Goal: Task Accomplishment & Management: Manage account settings

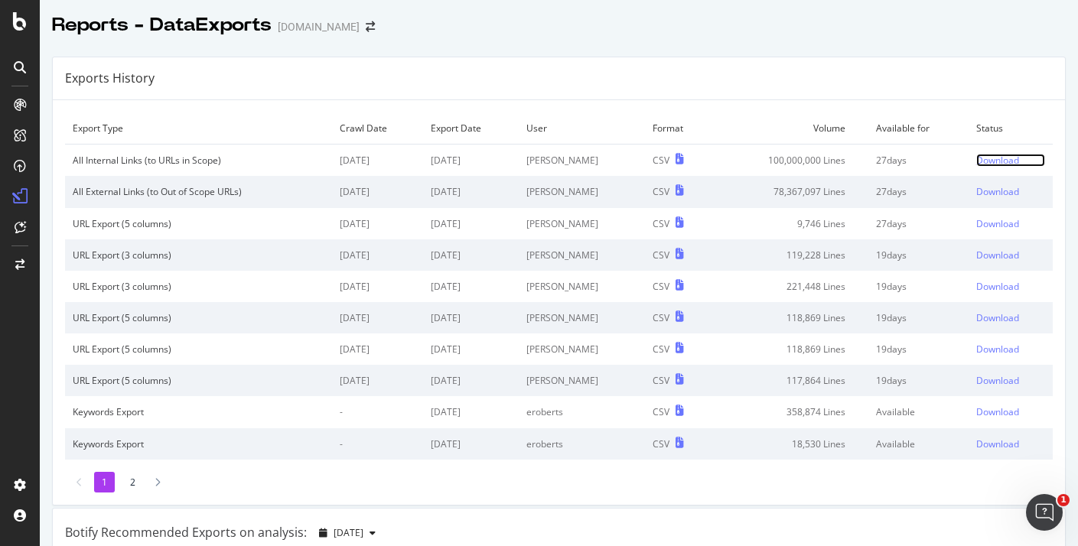
click at [988, 158] on div "Download" at bounding box center [997, 160] width 43 height 13
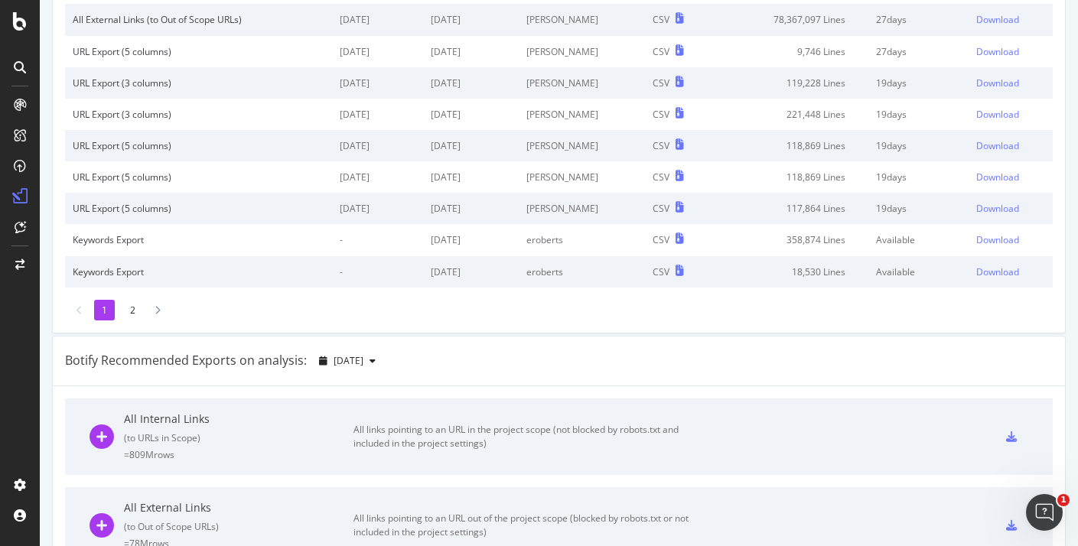
scroll to position [256, 0]
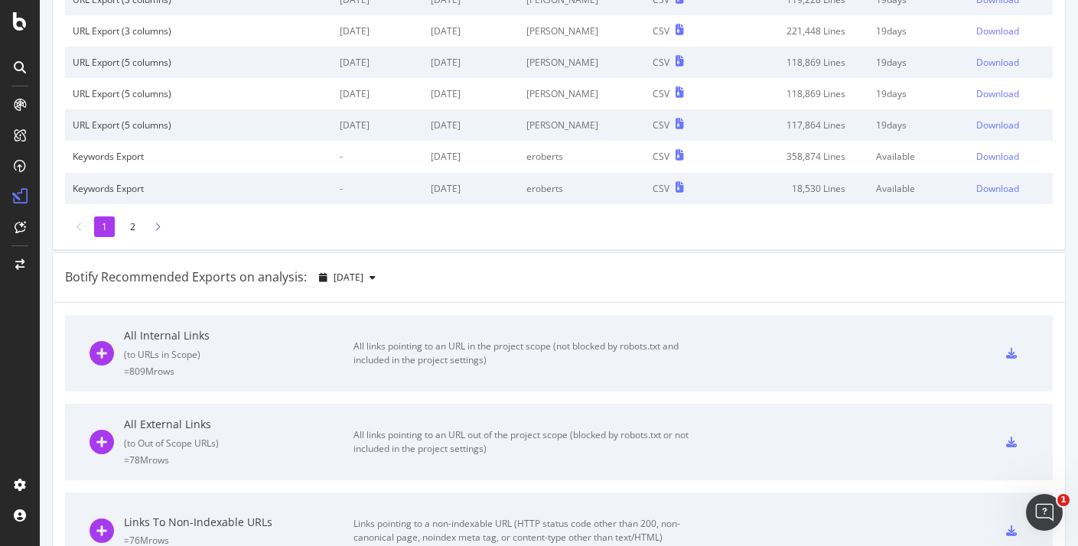
click at [232, 358] on div "( to URLs in Scope )" at bounding box center [239, 354] width 230 height 13
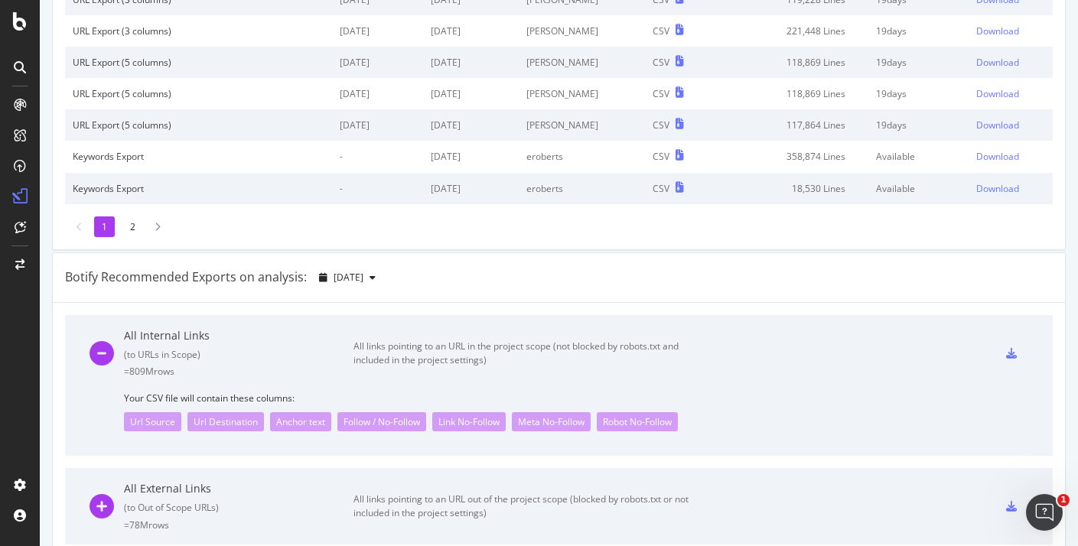
click at [150, 422] on div "Url Source" at bounding box center [152, 421] width 57 height 19
click at [218, 420] on div "Url Destination" at bounding box center [225, 421] width 77 height 19
click at [331, 418] on div "Url Source Url Destination Anchor text Follow / No-Follow Link No-Follow Meta N…" at bounding box center [576, 418] width 905 height 27
click at [435, 370] on div "All Internal Links ( to URLs in Scope ) = 809M rows All links pointing to an UR…" at bounding box center [394, 353] width 608 height 77
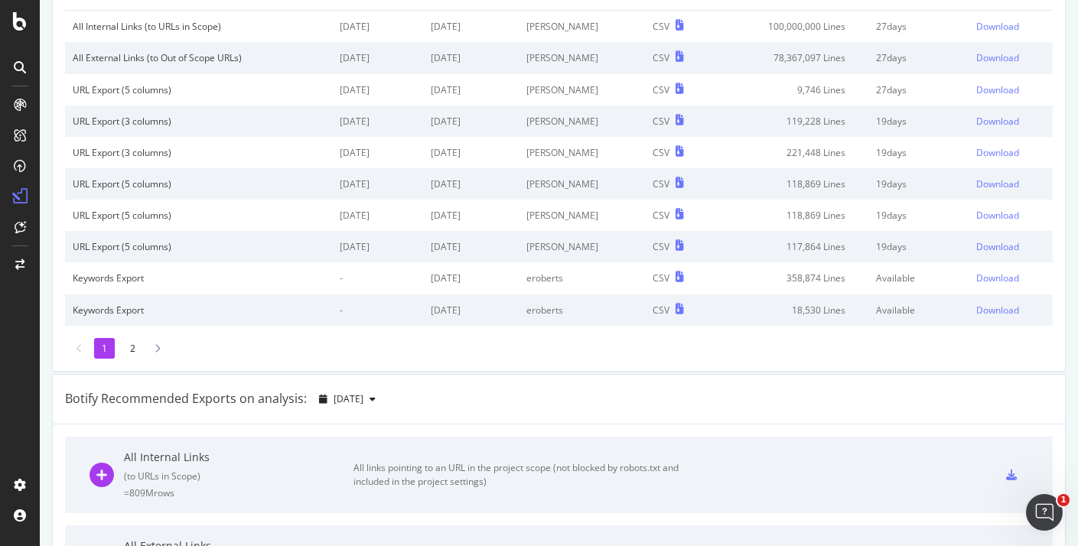
scroll to position [157, 0]
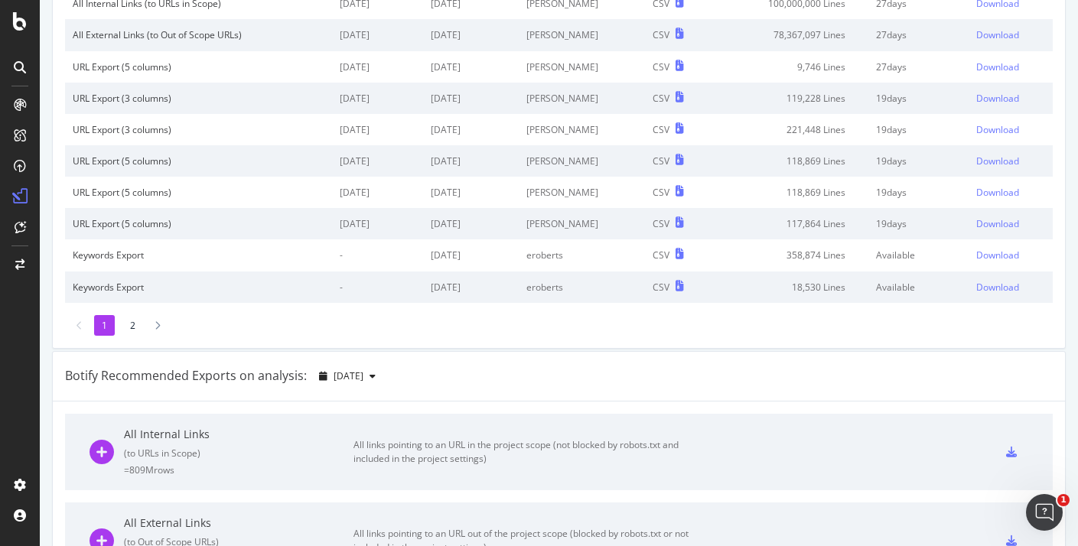
click at [355, 450] on div "All links pointing to an URL in the project scope (not blocked by robots.txt an…" at bounding box center [526, 452] width 344 height 28
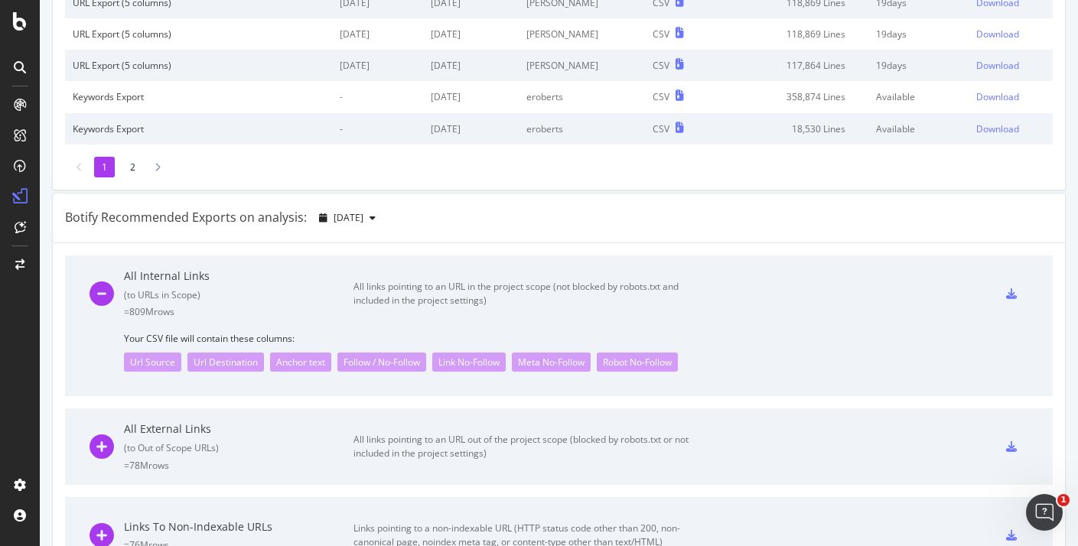
scroll to position [335, 0]
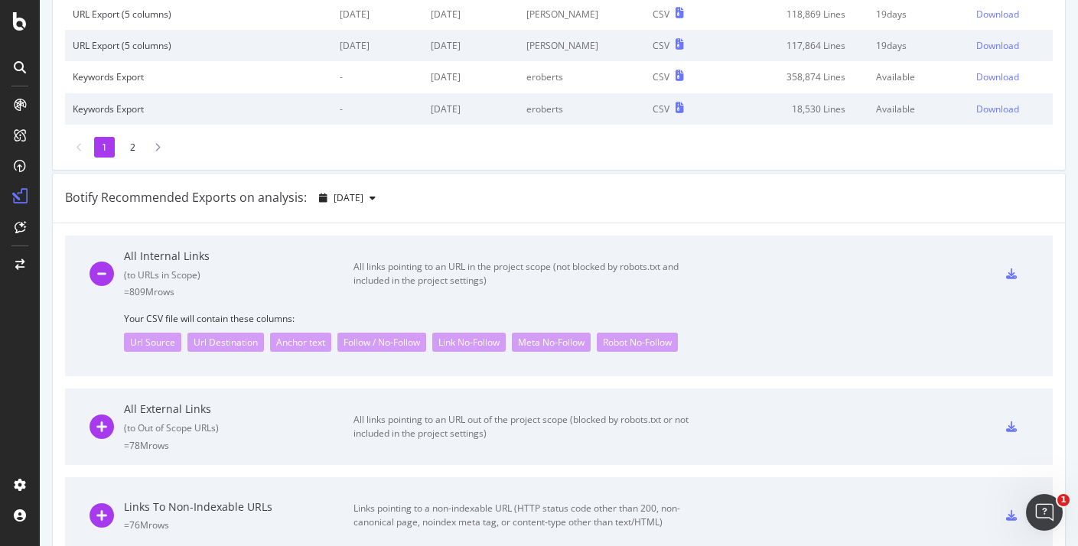
click at [1016, 272] on icon at bounding box center [1011, 274] width 11 height 11
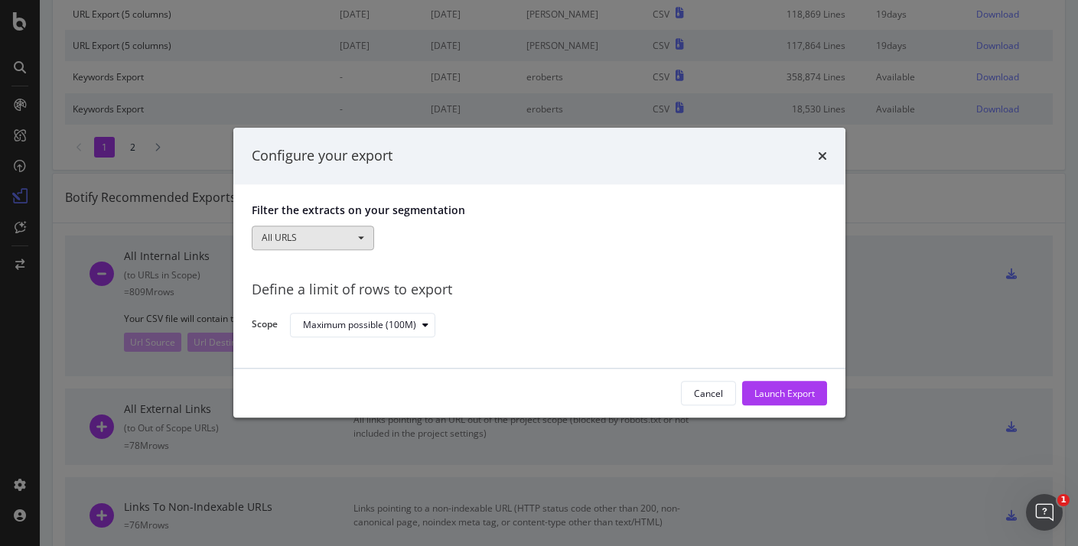
click at [342, 237] on button "All URLS" at bounding box center [313, 238] width 122 height 24
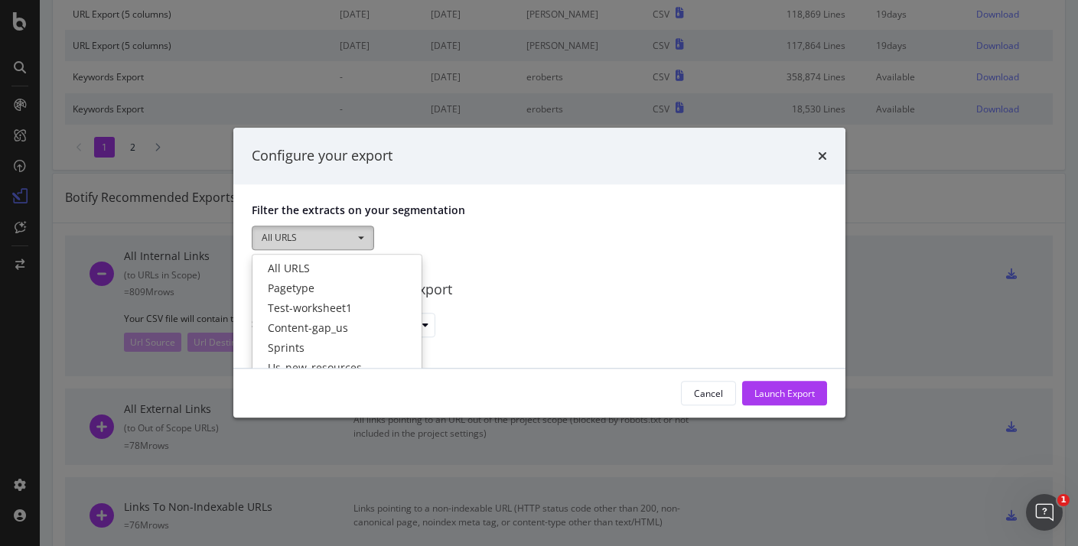
click at [342, 237] on button "All URLS" at bounding box center [313, 238] width 122 height 24
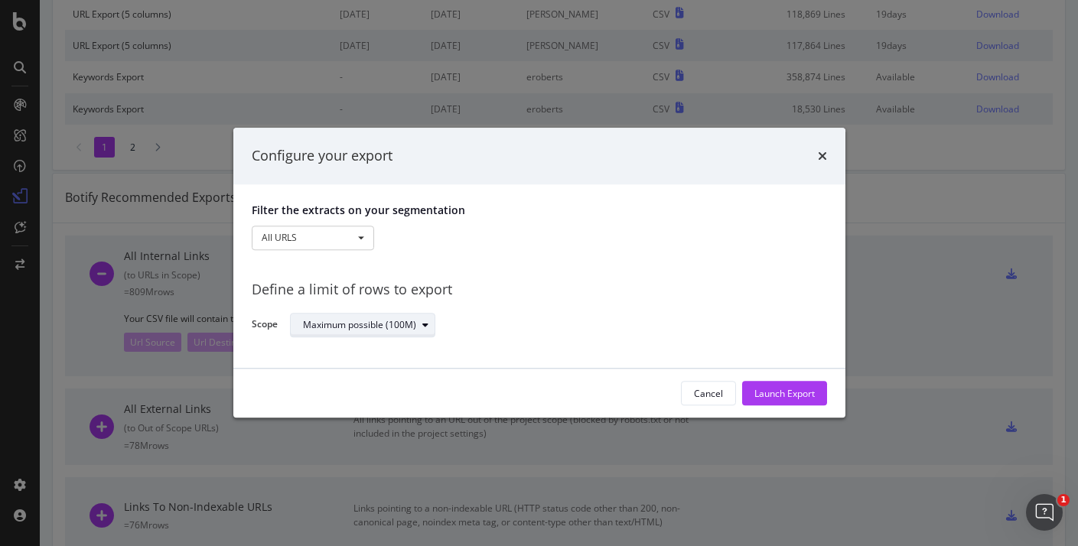
click at [364, 323] on div "Maximum possible (100M)" at bounding box center [359, 325] width 113 height 9
click at [487, 322] on div "Maximum possible (100M)" at bounding box center [552, 325] width 525 height 27
click at [339, 242] on button "All URLS" at bounding box center [313, 238] width 122 height 24
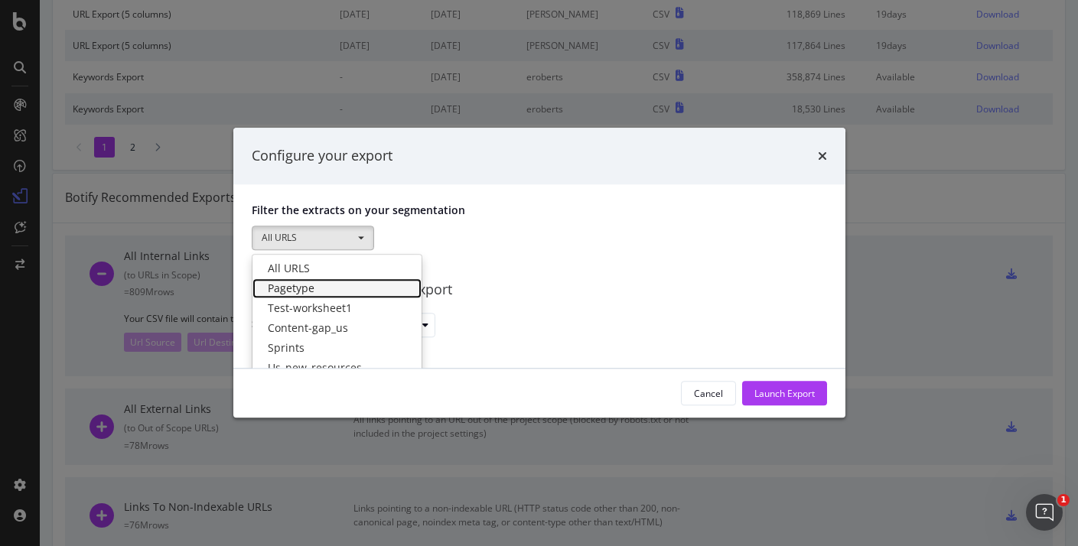
click at [344, 292] on link "Pagetype" at bounding box center [337, 289] width 169 height 20
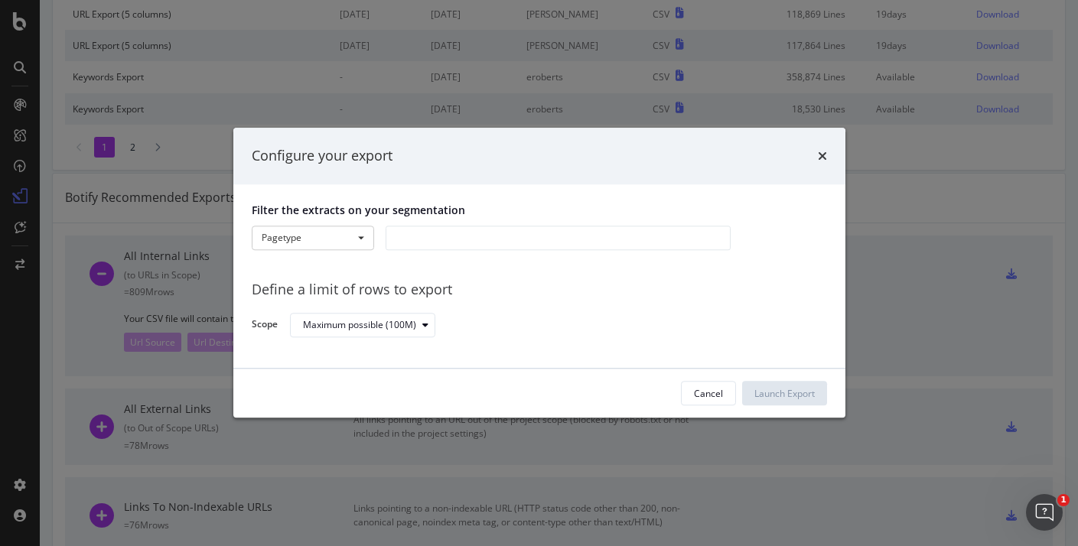
click at [413, 227] on div "modal" at bounding box center [558, 238] width 345 height 24
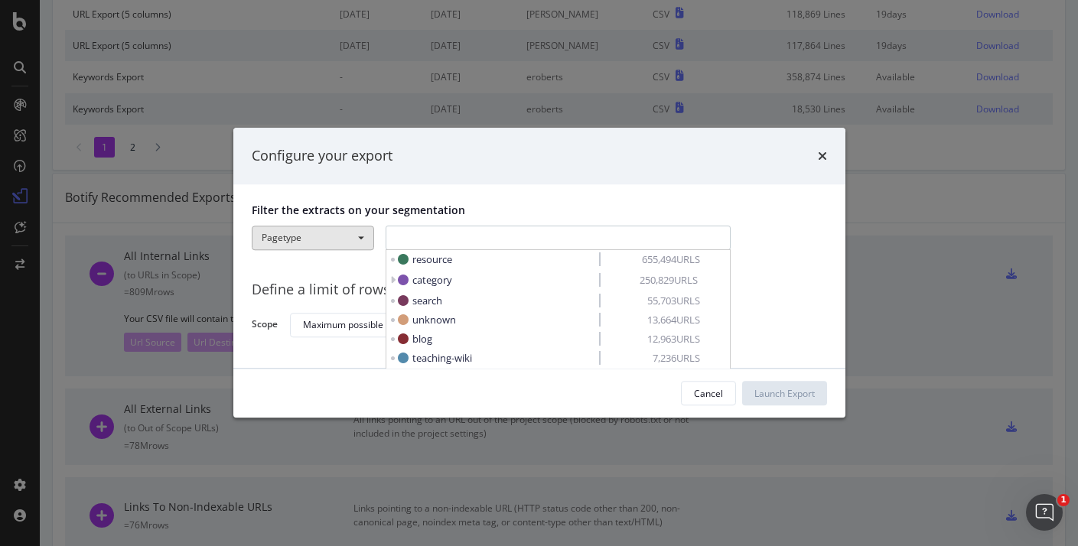
click at [350, 227] on button "Pagetype" at bounding box center [313, 238] width 122 height 24
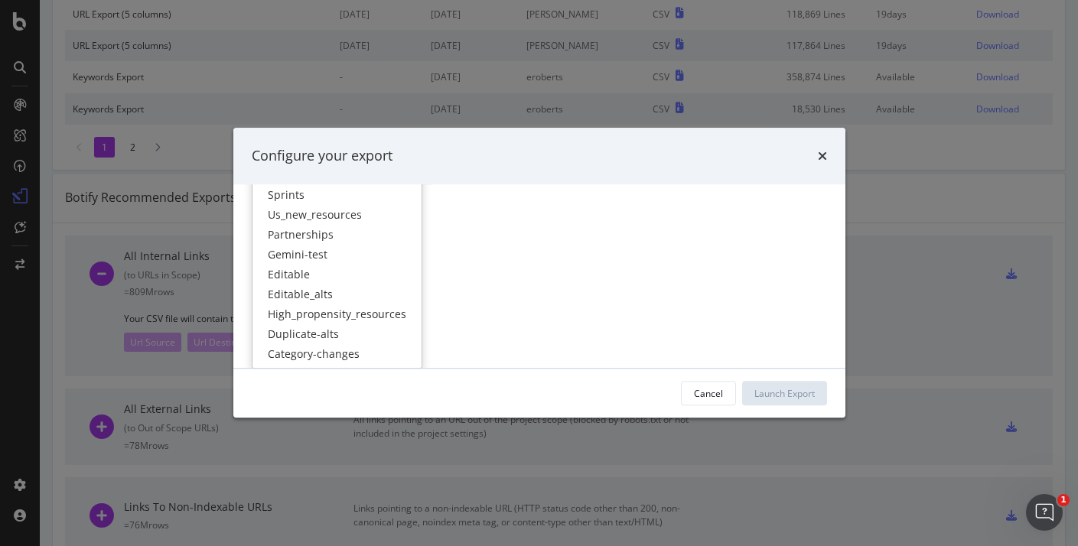
scroll to position [0, 0]
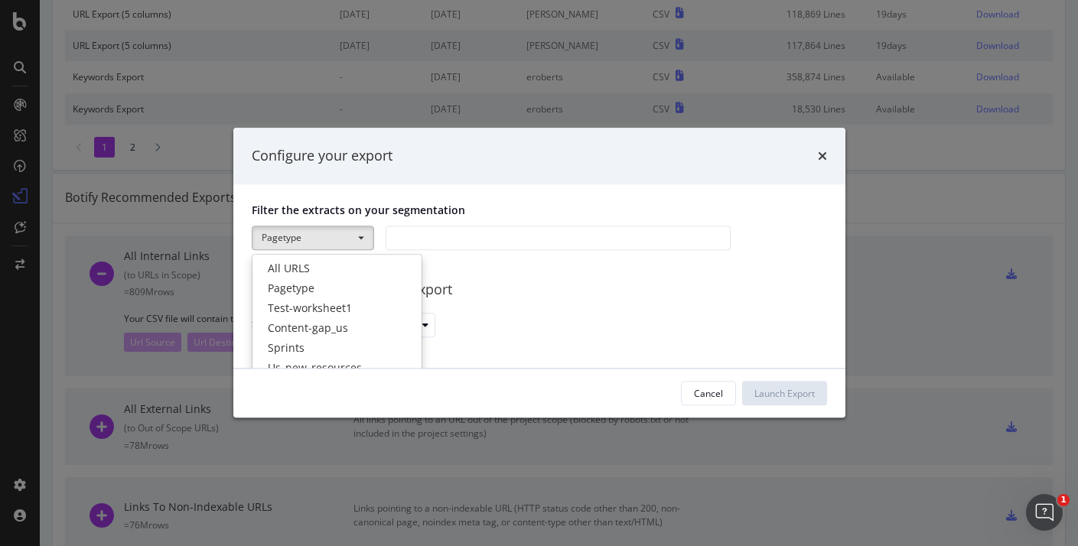
click at [813, 147] on div "Configure your export" at bounding box center [539, 156] width 575 height 20
click at [823, 156] on icon "times" at bounding box center [822, 156] width 9 height 12
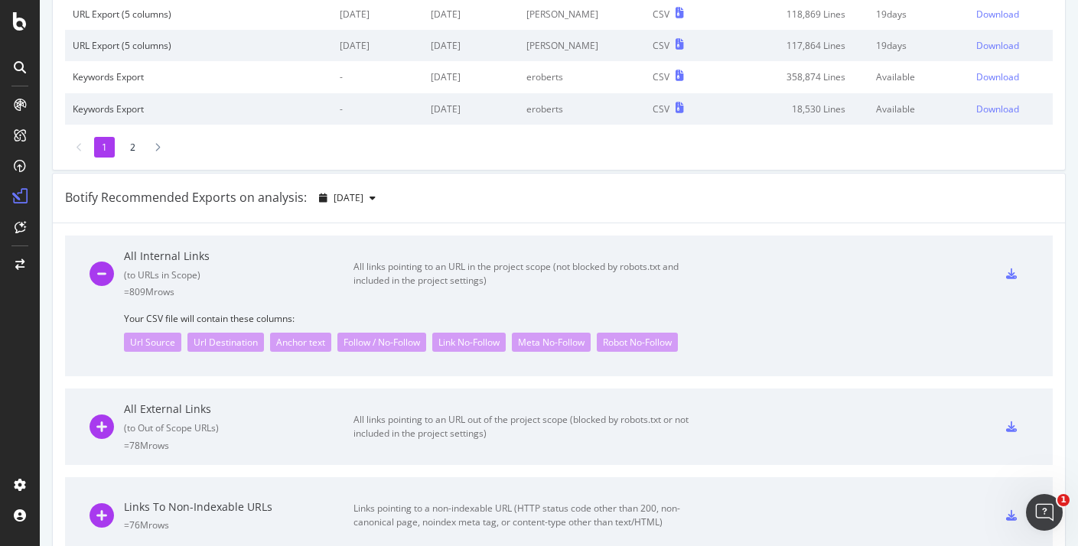
click at [1016, 270] on icon at bounding box center [1011, 274] width 11 height 11
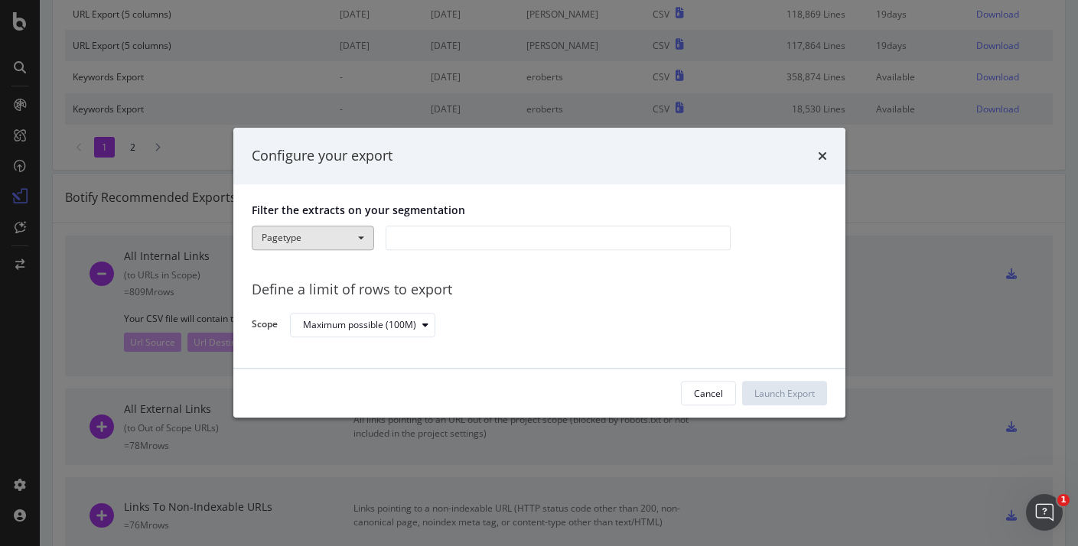
click at [347, 238] on button "Pagetype" at bounding box center [313, 238] width 122 height 24
click at [429, 234] on div "modal" at bounding box center [558, 238] width 345 height 24
click at [525, 211] on p "Filter the extracts on your segmentation" at bounding box center [539, 210] width 575 height 15
click at [388, 232] on div "modal" at bounding box center [558, 238] width 345 height 24
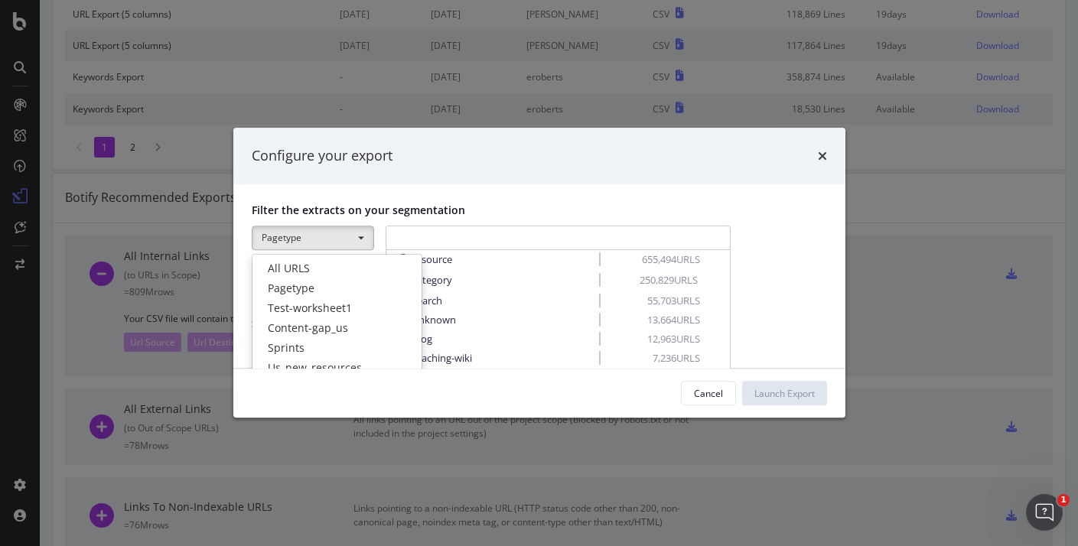
click at [381, 237] on div "Pagetype All URLS Pagetype Test-worksheet1 Content-gap_us Sprints Us_new_resour…" at bounding box center [539, 239] width 575 height 27
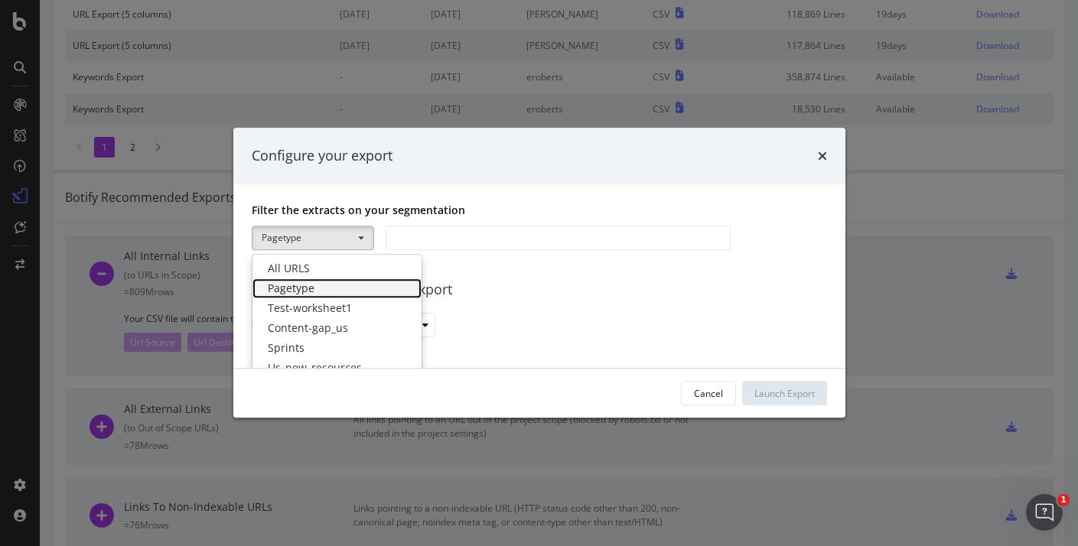
click at [324, 289] on link "Pagetype" at bounding box center [337, 289] width 169 height 20
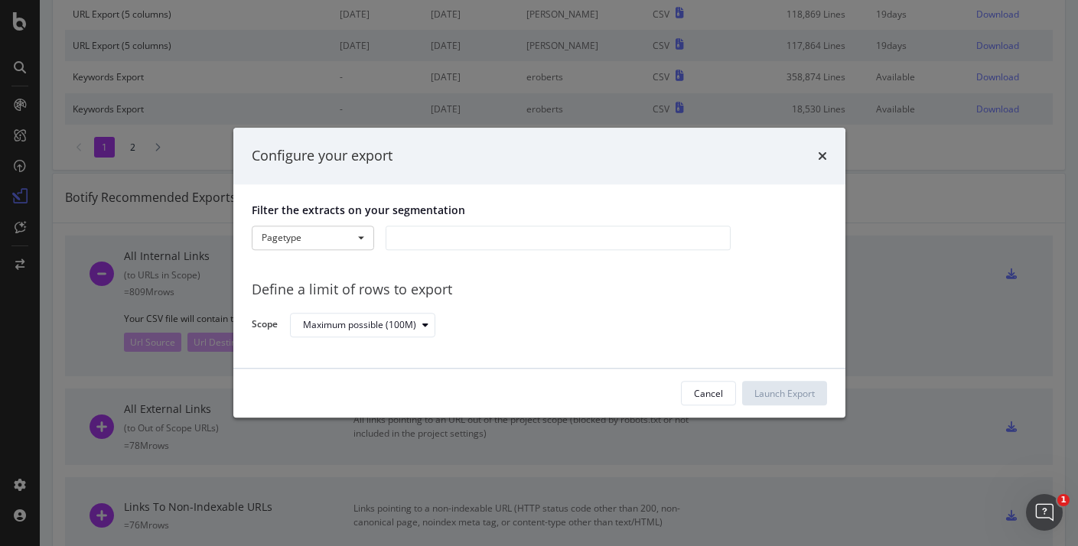
click at [431, 236] on div "modal" at bounding box center [558, 238] width 345 height 24
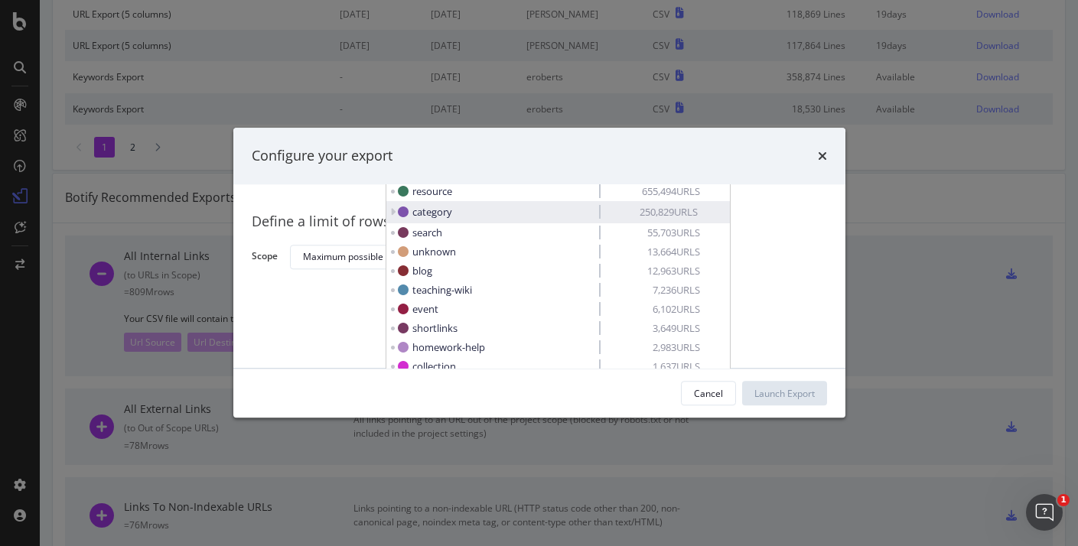
scroll to position [38, 0]
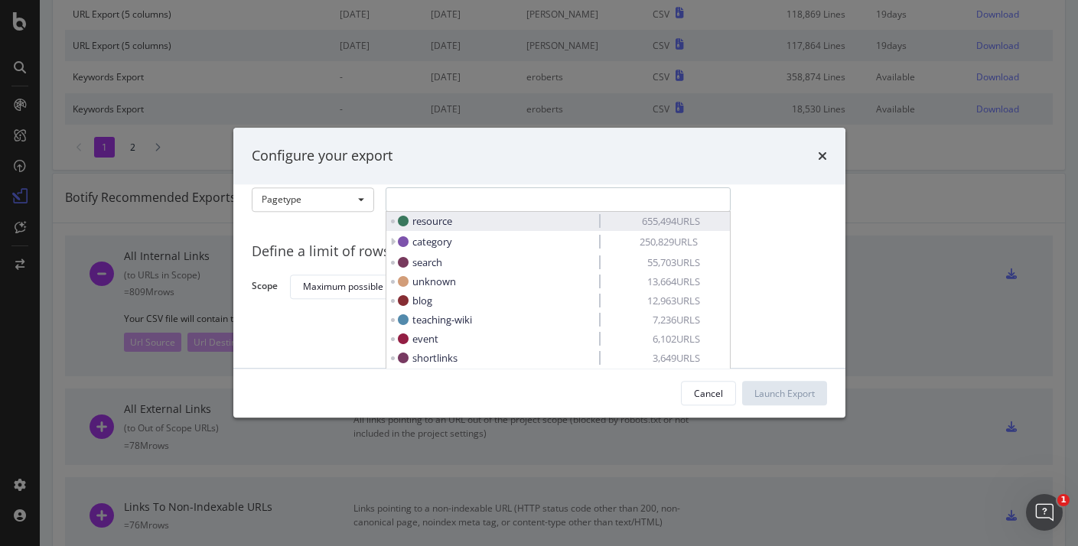
click at [482, 223] on span "resource" at bounding box center [499, 221] width 202 height 15
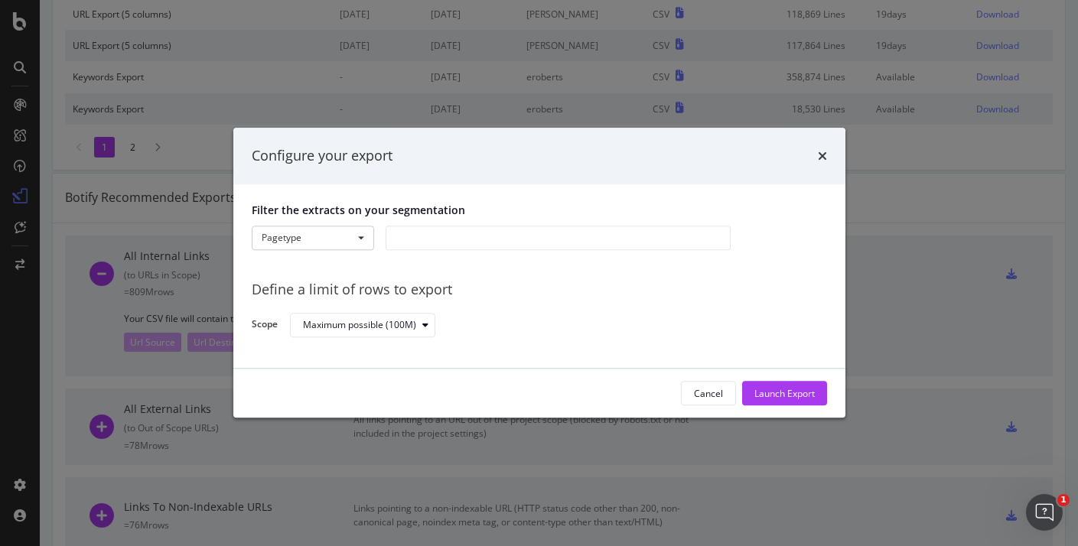
click at [498, 240] on div "modal" at bounding box center [558, 238] width 345 height 24
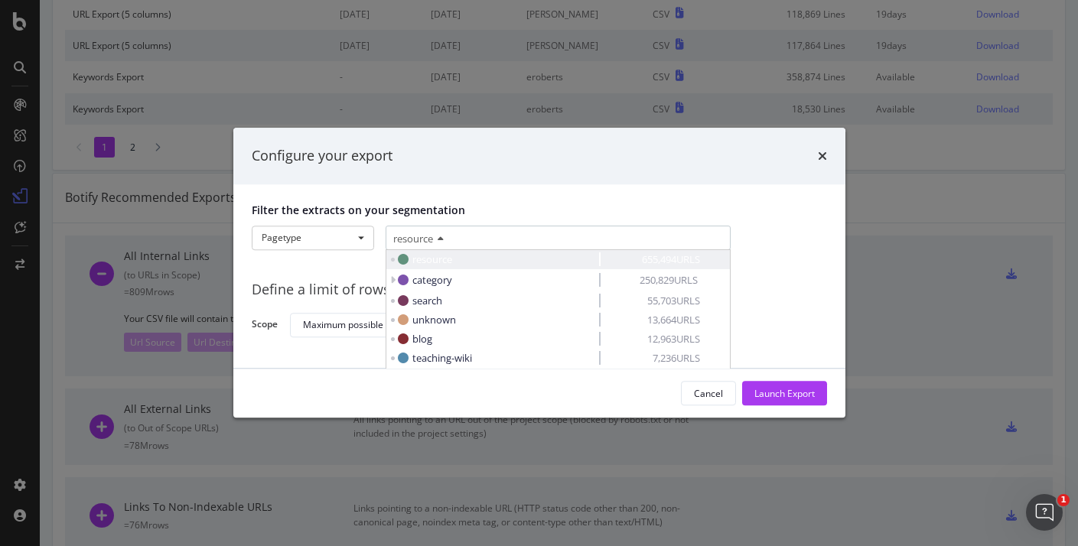
click at [455, 259] on span "resource" at bounding box center [499, 260] width 202 height 15
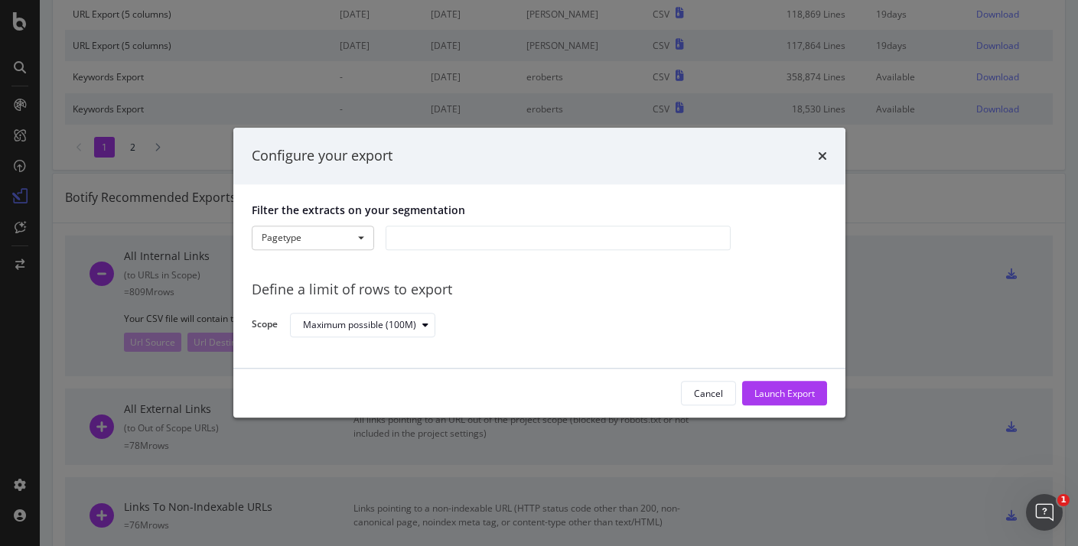
click at [441, 232] on div "modal" at bounding box center [558, 238] width 345 height 24
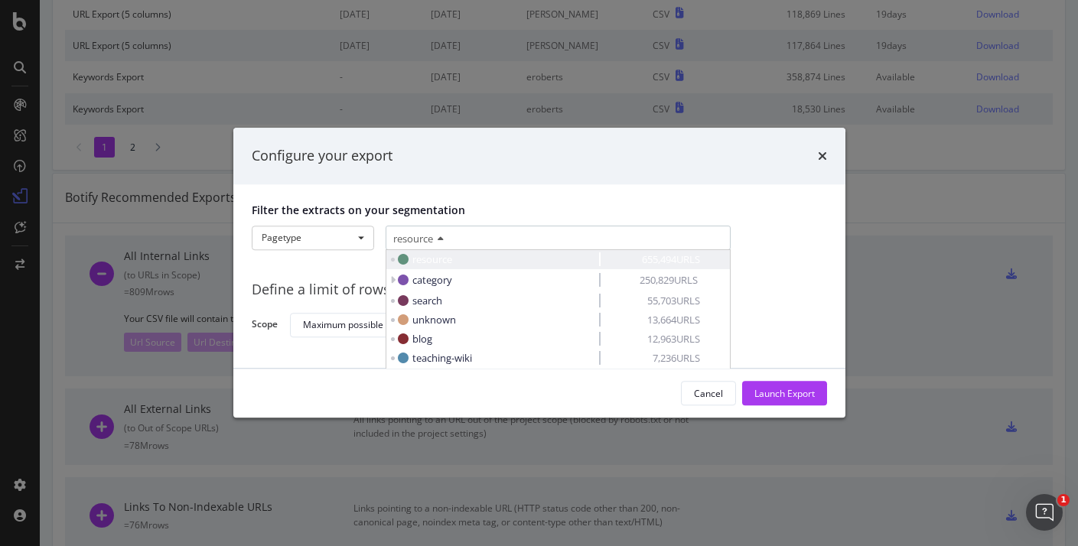
click at [394, 260] on icon "modal" at bounding box center [392, 260] width 5 height 4
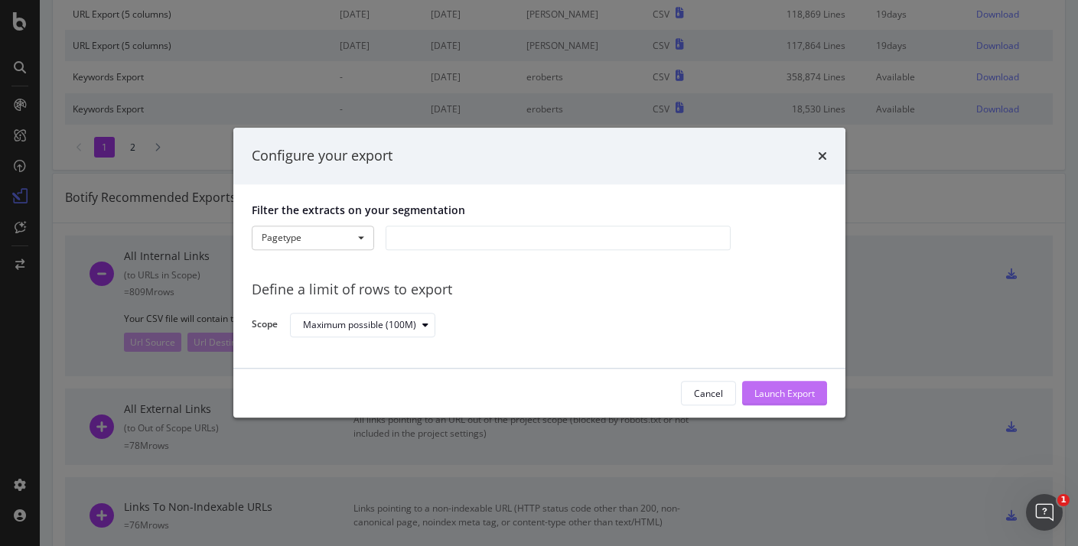
click at [771, 396] on div "Launch Export" at bounding box center [785, 393] width 60 height 13
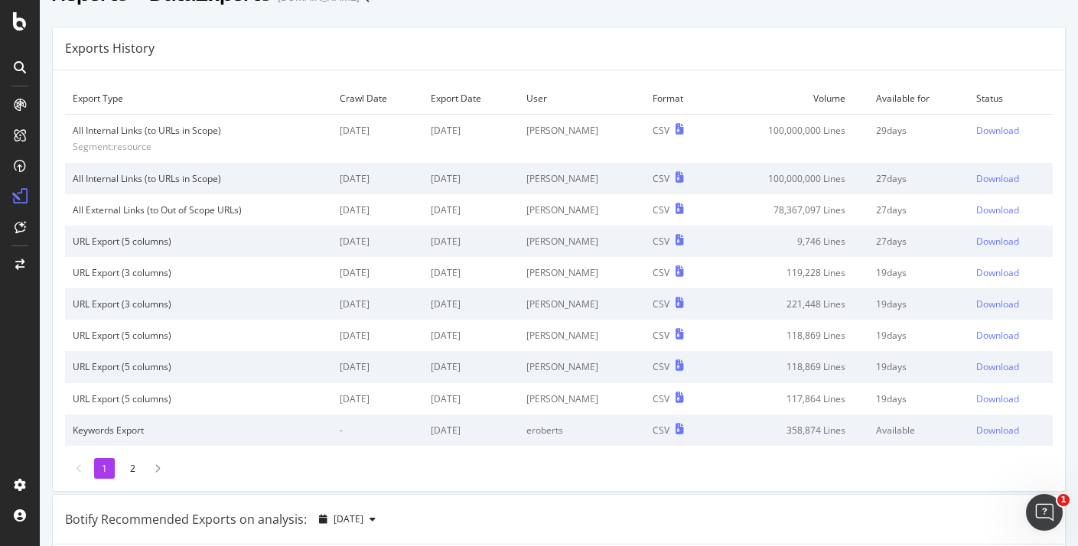
scroll to position [223, 0]
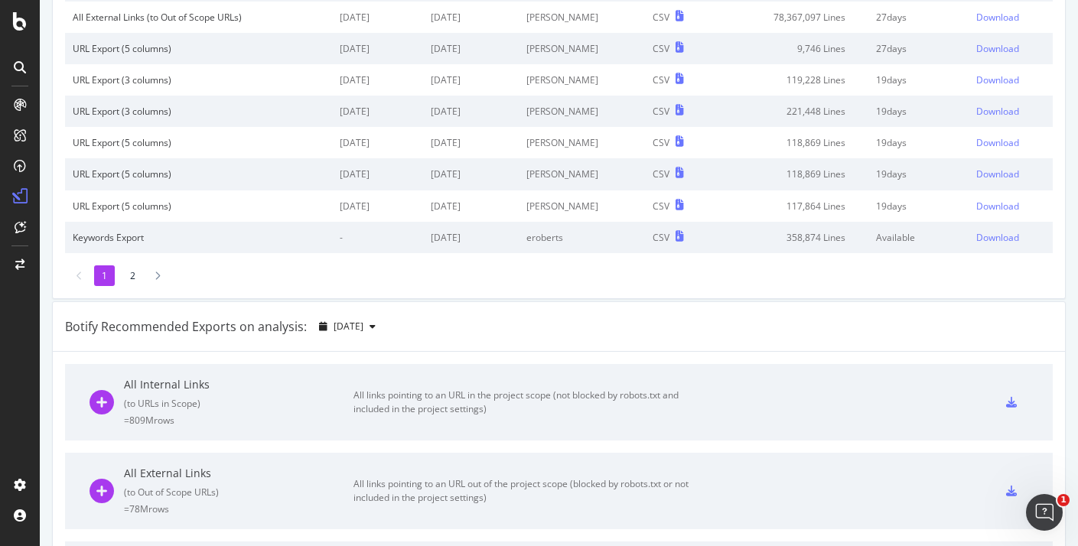
click at [330, 397] on div "( to URLs in Scope )" at bounding box center [239, 403] width 230 height 13
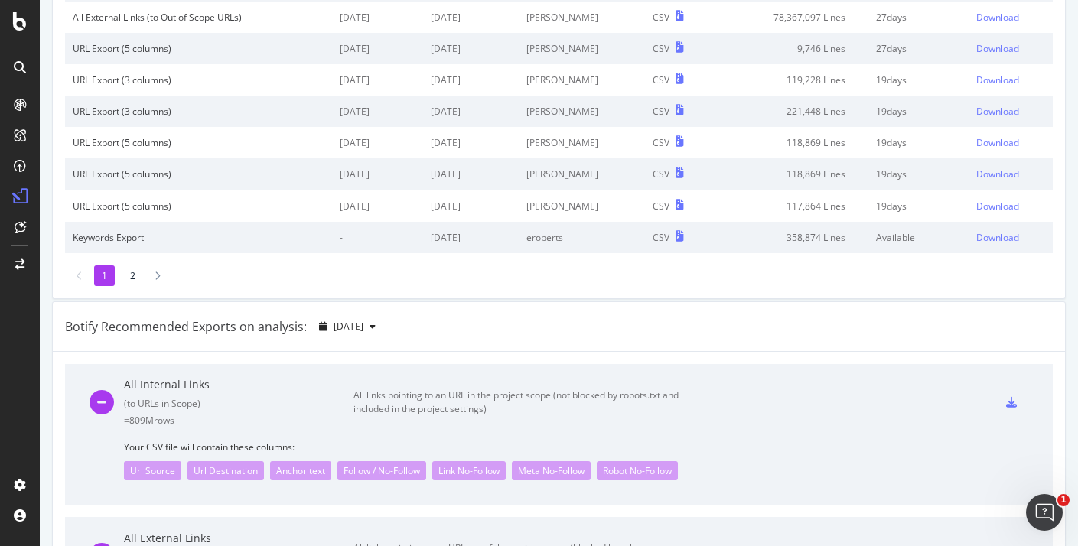
scroll to position [354, 0]
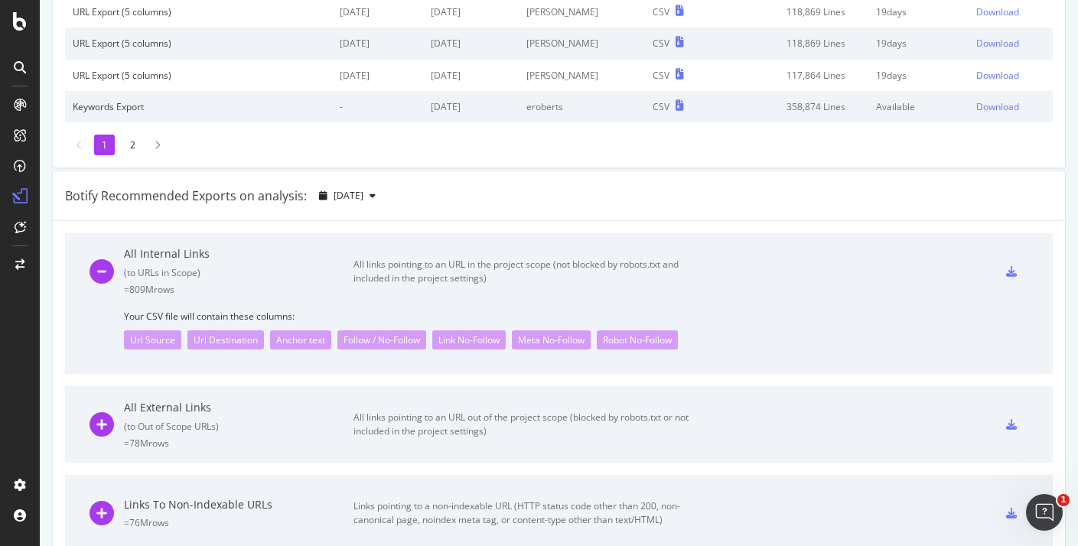
click at [1015, 273] on icon at bounding box center [1011, 271] width 11 height 11
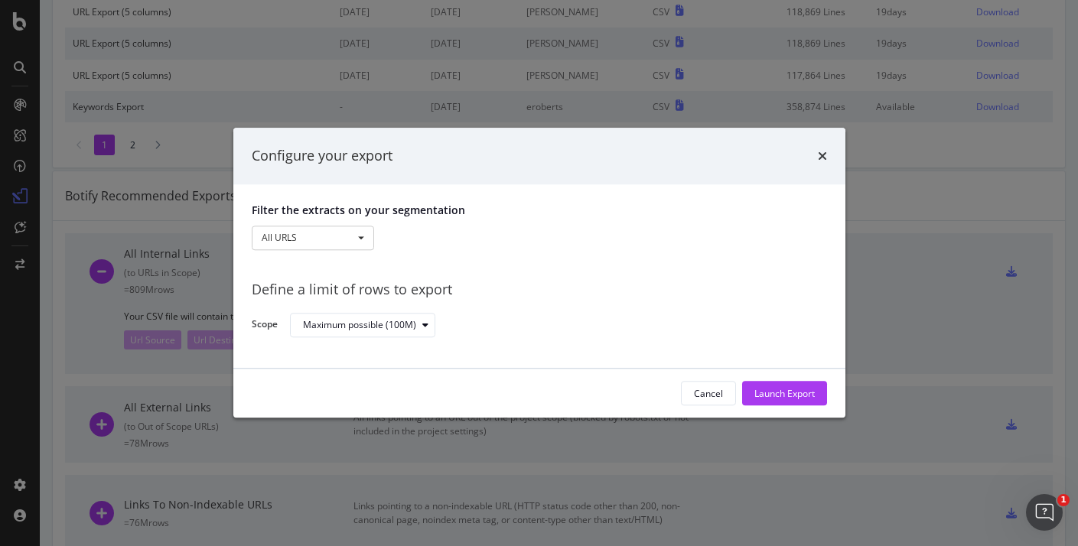
click at [295, 252] on div "All URLS All URLS Pagetype Test-worksheet1 Content-gap_us Sprints Us_new_resour…" at bounding box center [313, 239] width 122 height 27
click at [312, 243] on button "All URLS" at bounding box center [313, 238] width 122 height 24
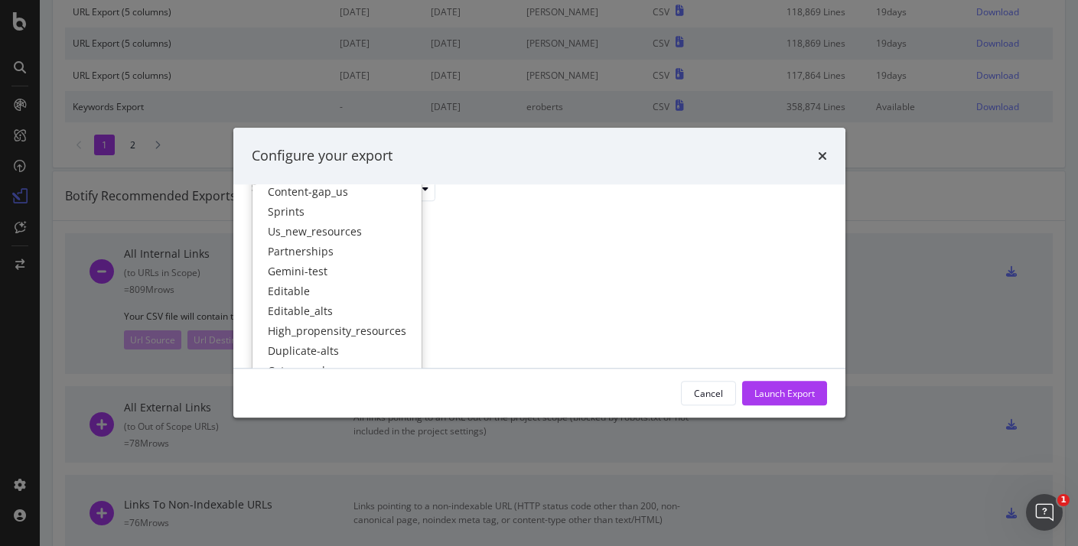
scroll to position [153, 0]
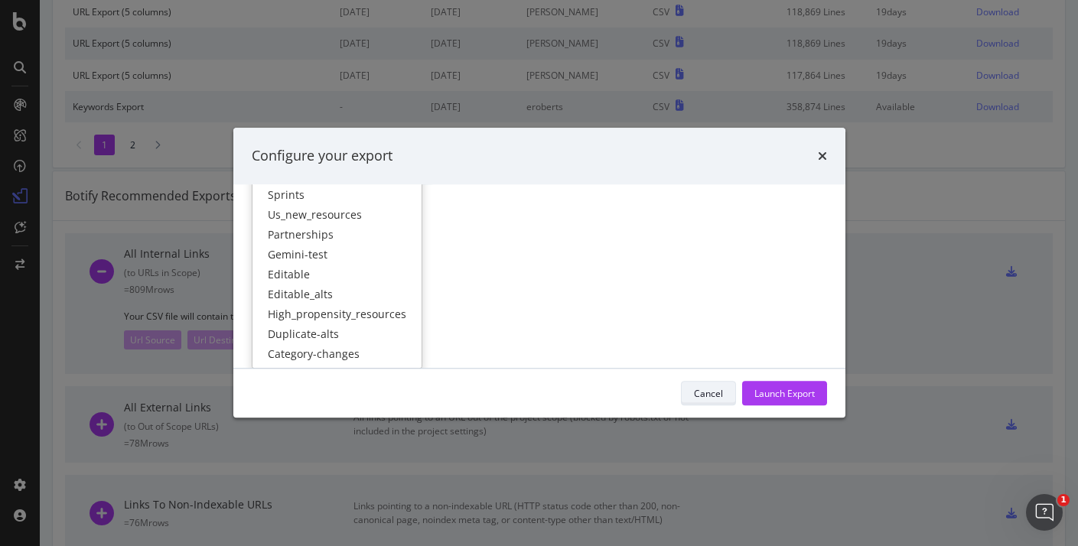
click at [712, 386] on div "Cancel" at bounding box center [708, 393] width 29 height 21
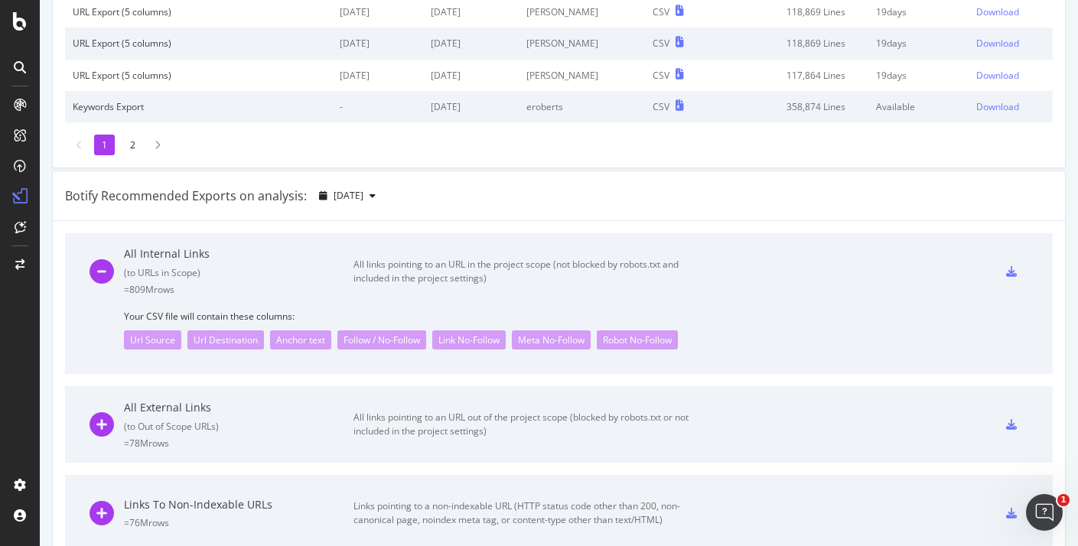
scroll to position [0, 0]
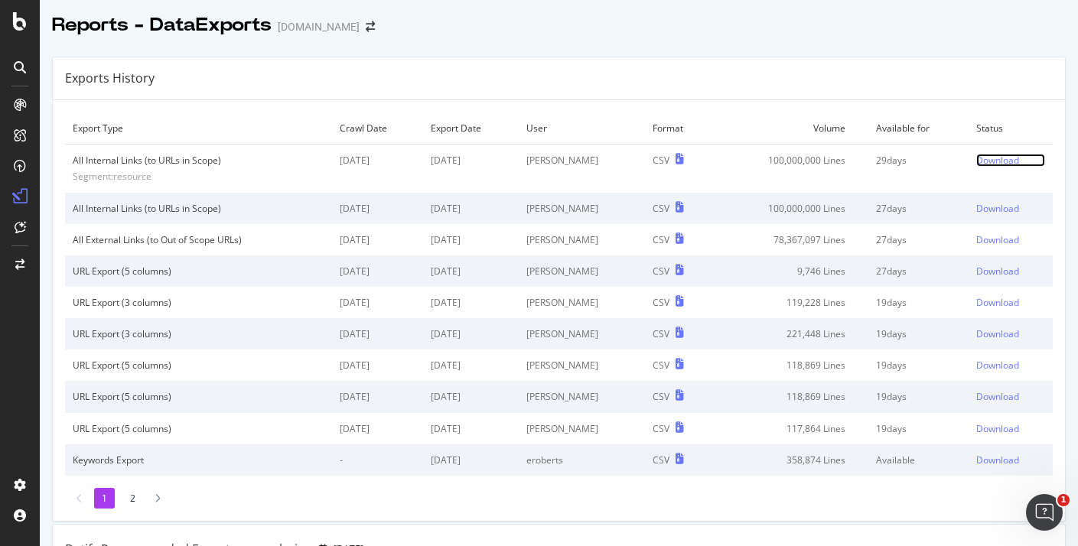
click at [1013, 160] on div "Download" at bounding box center [997, 160] width 43 height 13
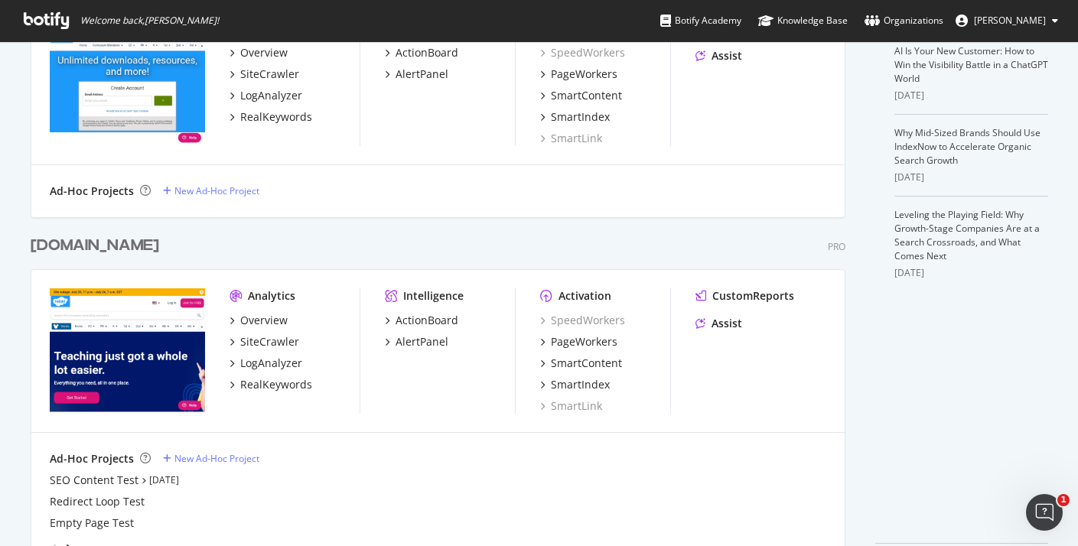
scroll to position [417, 0]
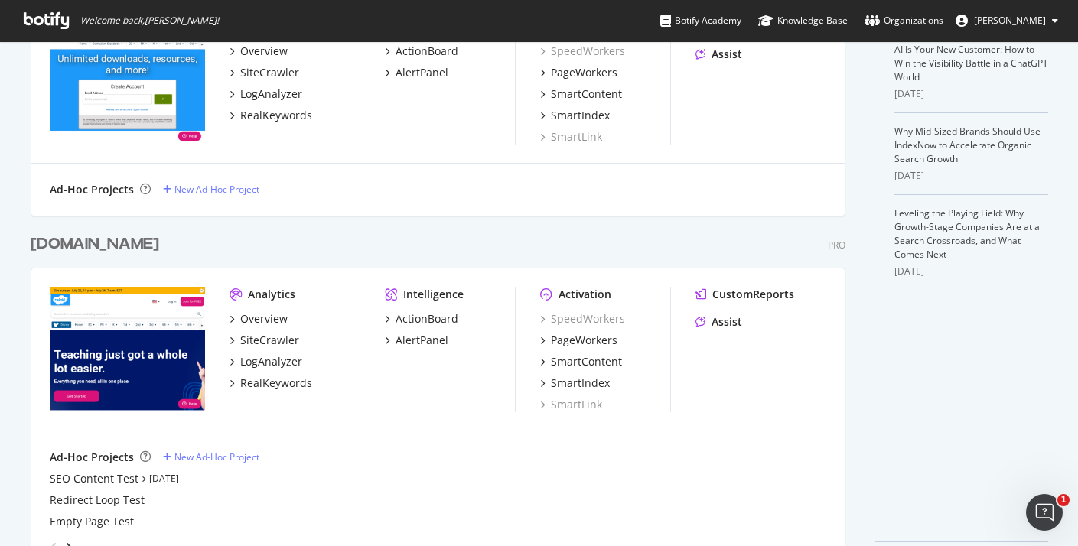
click at [740, 281] on div "Analytics Overview SiteCrawler LogAnalyzer RealKeywords Intelligence ActionBoar…" at bounding box center [437, 350] width 813 height 163
click at [743, 294] on div "CustomReports" at bounding box center [753, 294] width 82 height 15
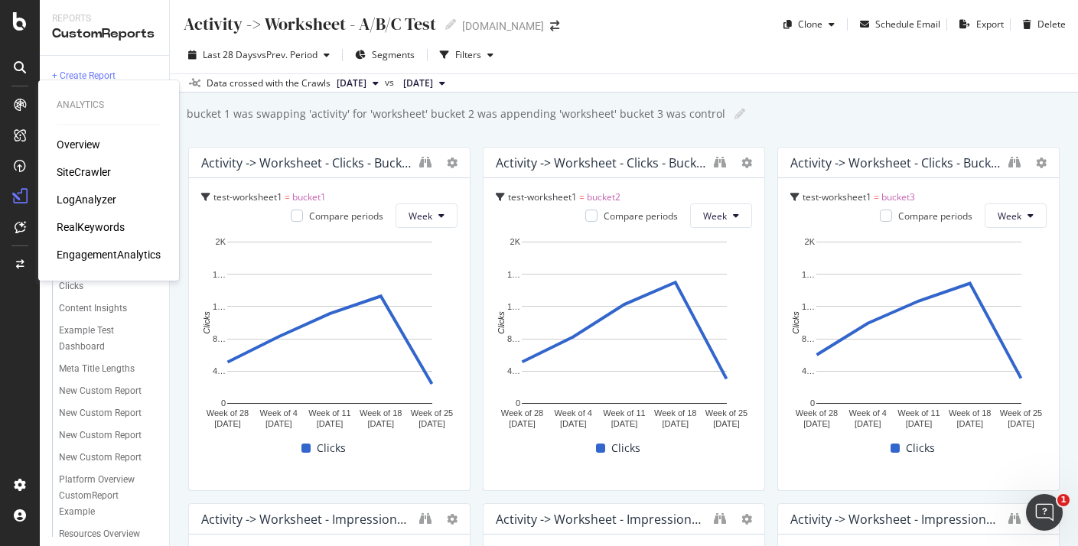
click at [84, 141] on div "Overview" at bounding box center [79, 144] width 44 height 15
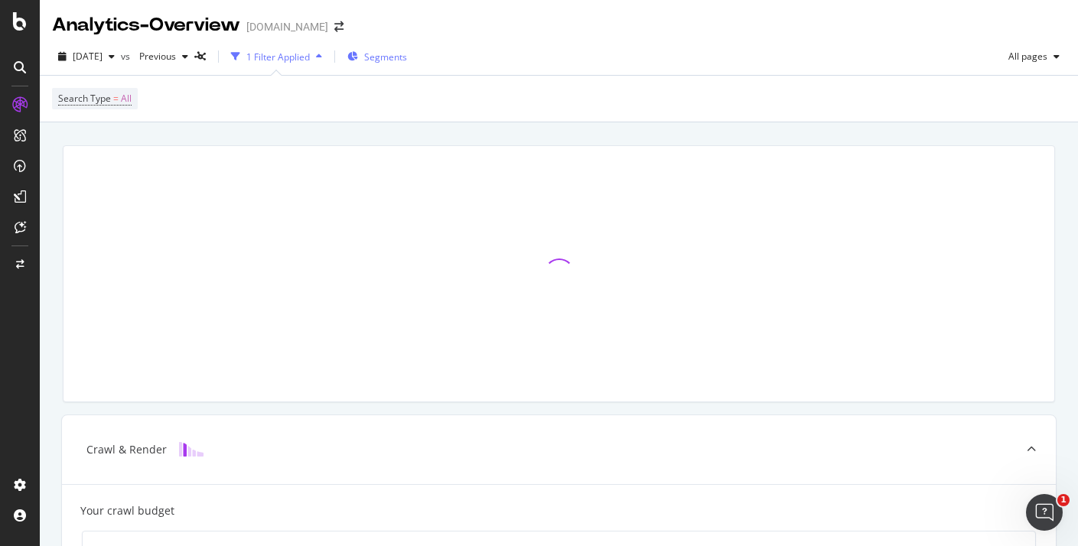
click at [407, 64] on div "Segments" at bounding box center [377, 56] width 60 height 23
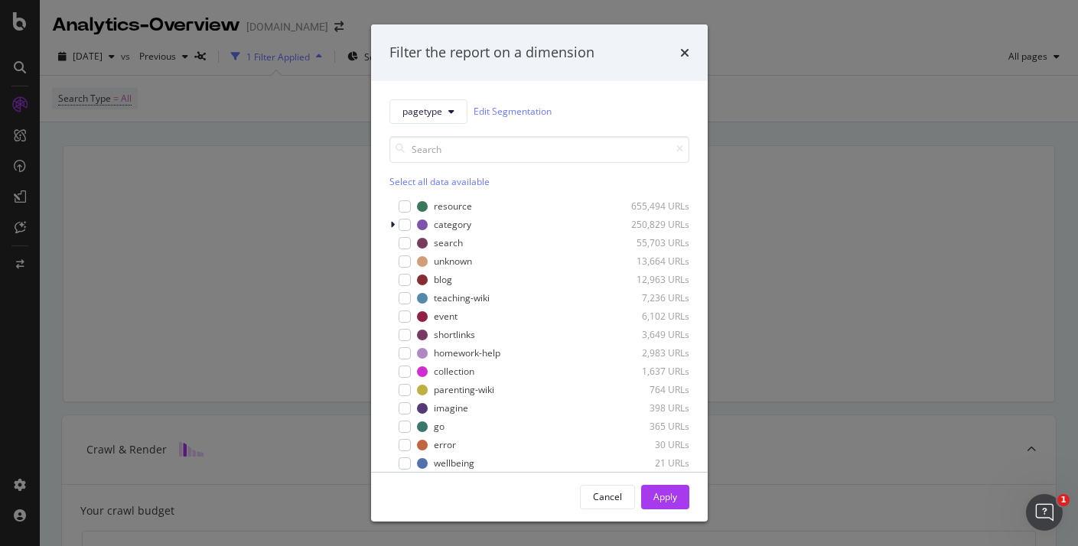
scroll to position [49, 0]
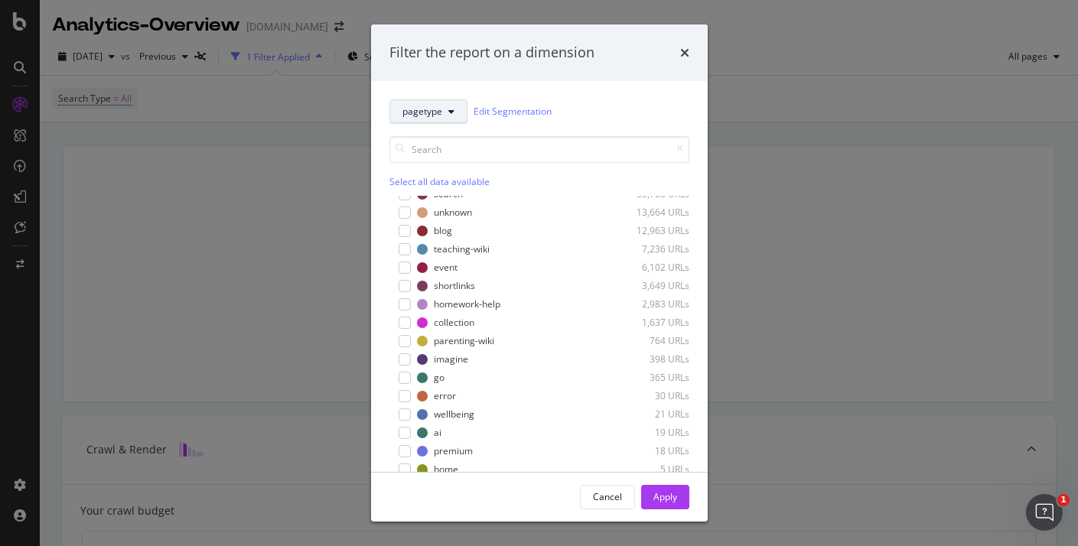
click at [438, 106] on span "pagetype" at bounding box center [423, 111] width 40 height 13
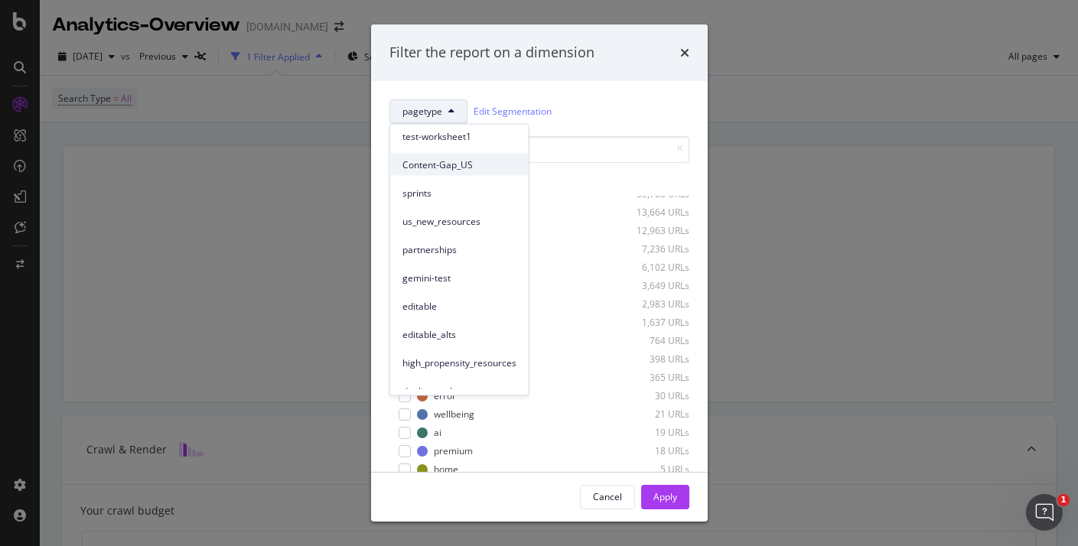
scroll to position [0, 0]
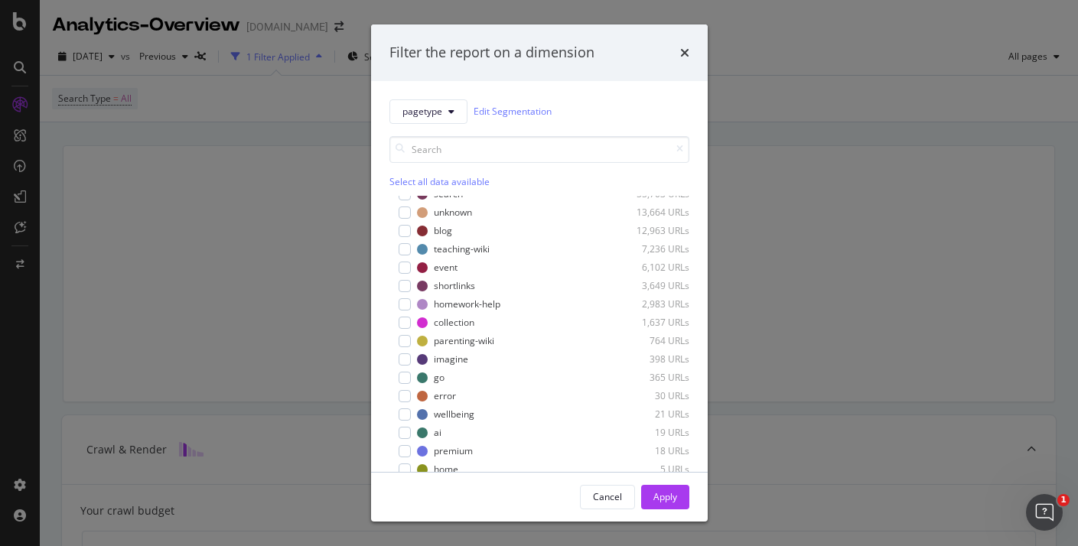
click at [553, 126] on div "Select all data available resource 655,494 URLs category 250,829 URLs search 55…" at bounding box center [540, 301] width 300 height 354
click at [530, 112] on link "Edit Segmentation" at bounding box center [513, 111] width 78 height 16
